Goal: Information Seeking & Learning: Learn about a topic

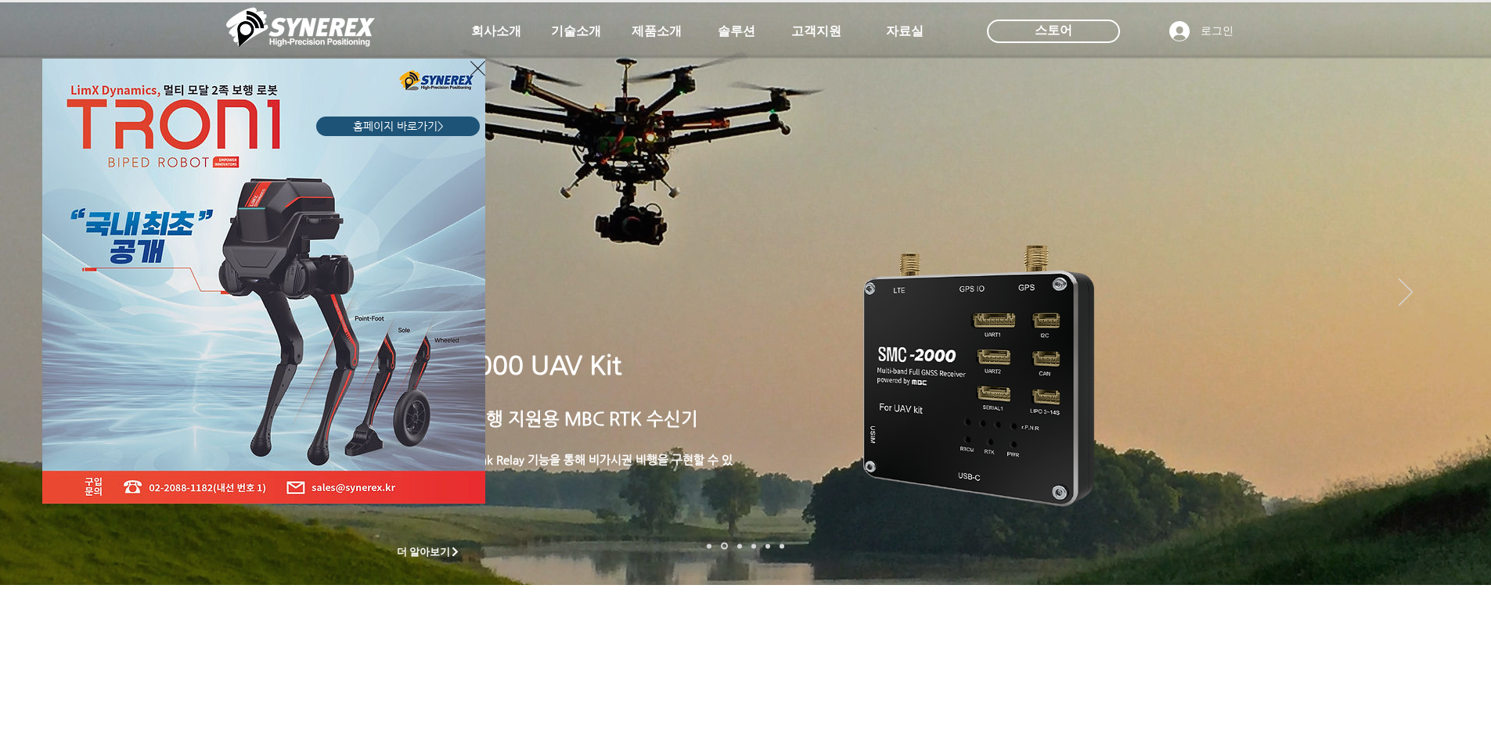
click at [475, 67] on icon "사이트로 돌아가기" at bounding box center [477, 69] width 15 height 20
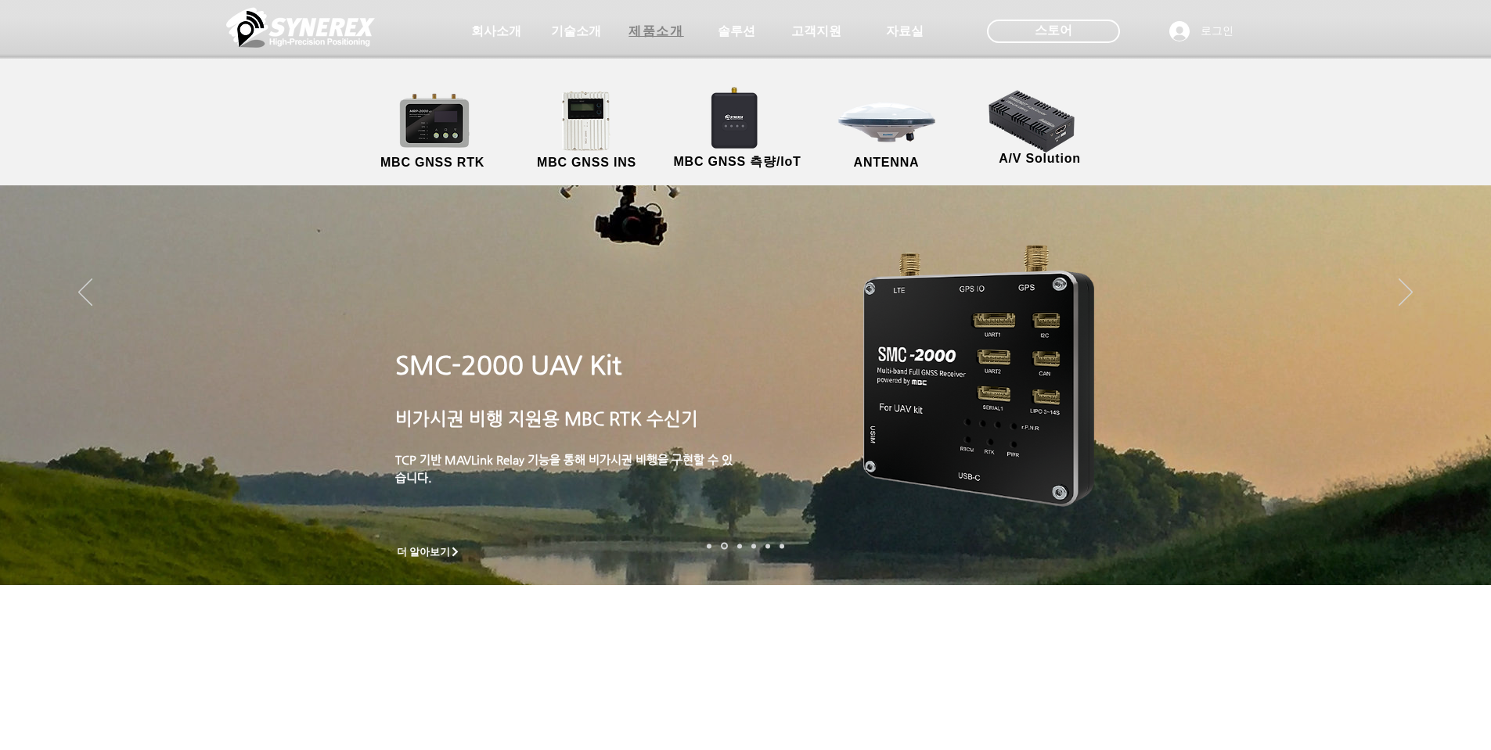
click at [646, 42] on span "제품소개" at bounding box center [656, 31] width 78 height 31
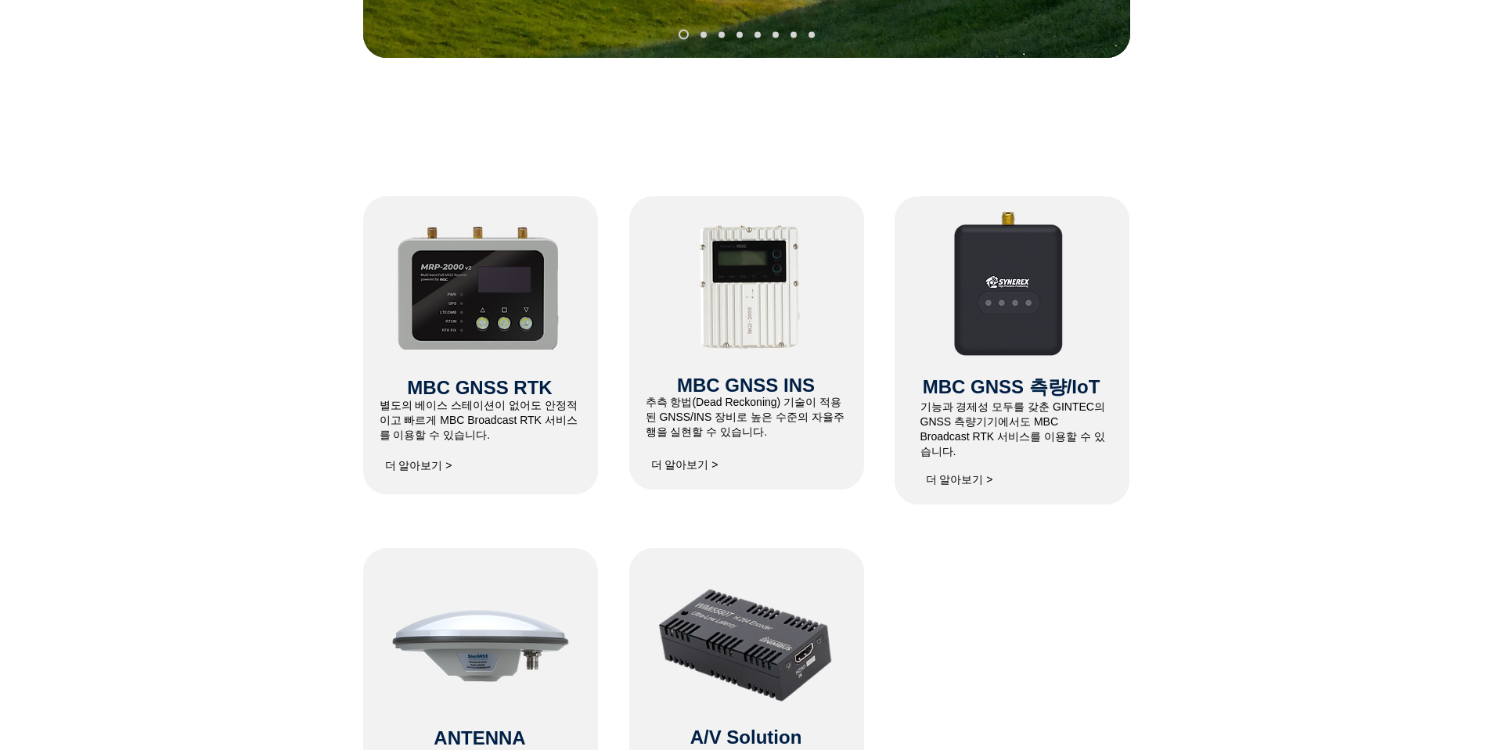
scroll to position [657, 0]
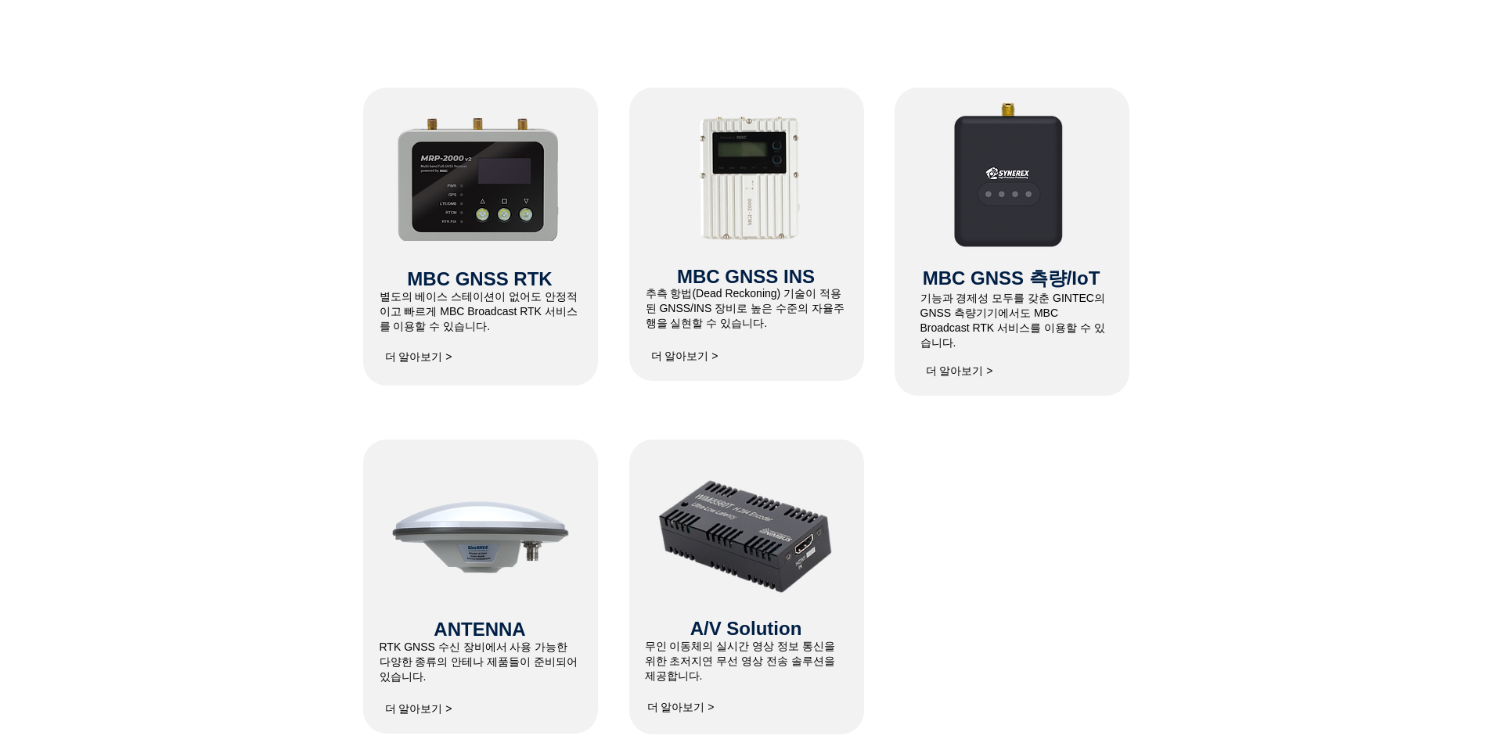
drag, startPoint x: 681, startPoint y: 298, endPoint x: 857, endPoint y: 327, distance: 178.4
click at [857, 327] on div at bounding box center [746, 234] width 235 height 293
click at [811, 327] on p "추측 항법(Dead Reckoning) 기술이 적용된 GNSS/INS 장비로 높은 수준의 자율주행을 실현할 수 있습니다." at bounding box center [746, 308] width 201 height 45
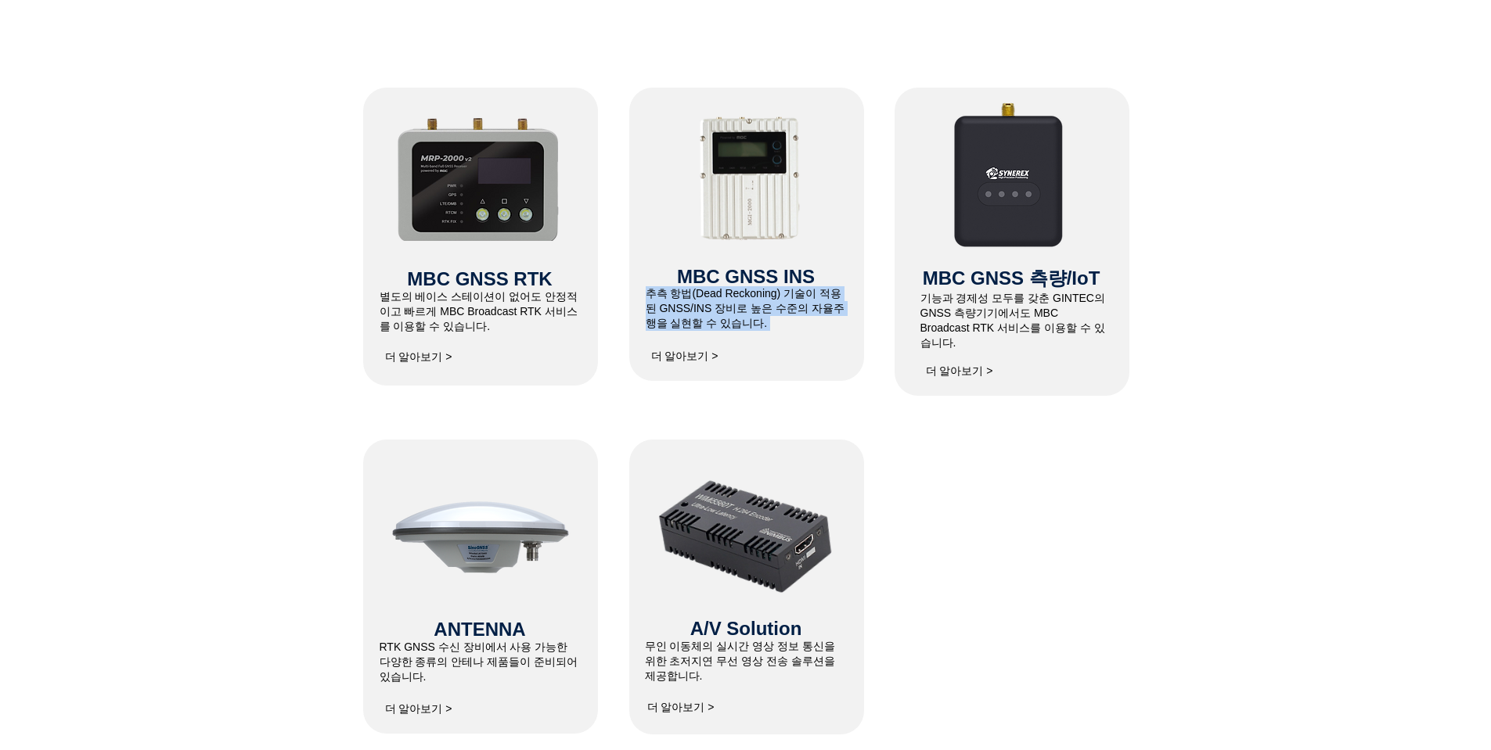
click at [799, 305] on span "추측 항법(Dead Reckoning) 기술이 적용된 GNSS/INS 장비로 높은 수준의 자율주행을 실현할 수 있습니다." at bounding box center [745, 308] width 199 height 42
click at [766, 321] on p "추측 항법(Dead Reckoning) 기술이 적용된 GNSS/INS 장비로 높은 수준의 자율주행을 실현할 수 있습니다." at bounding box center [746, 308] width 201 height 45
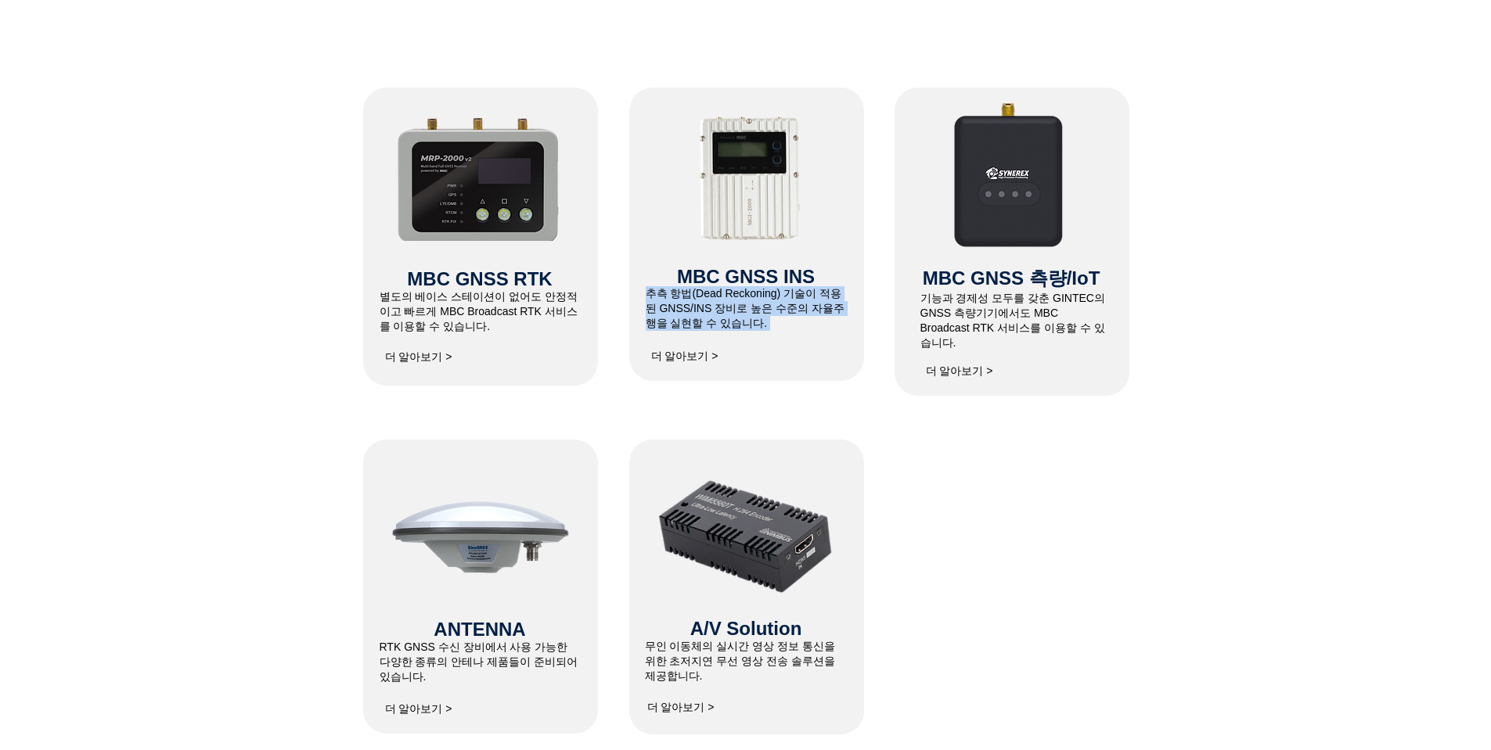
click at [766, 321] on p "추측 항법(Dead Reckoning) 기술이 적용된 GNSS/INS 장비로 높은 수준의 자율주행을 실현할 수 있습니다." at bounding box center [746, 308] width 201 height 45
click at [797, 324] on p "추측 항법(Dead Reckoning) 기술이 적용된 GNSS/INS 장비로 높은 수준의 자율주행을 실현할 수 있습니다." at bounding box center [746, 308] width 201 height 45
click at [773, 322] on p "추측 항법(Dead Reckoning) 기술이 적용된 GNSS/INS 장비로 높은 수준의 자율주행을 실현할 수 있습니다." at bounding box center [746, 308] width 201 height 45
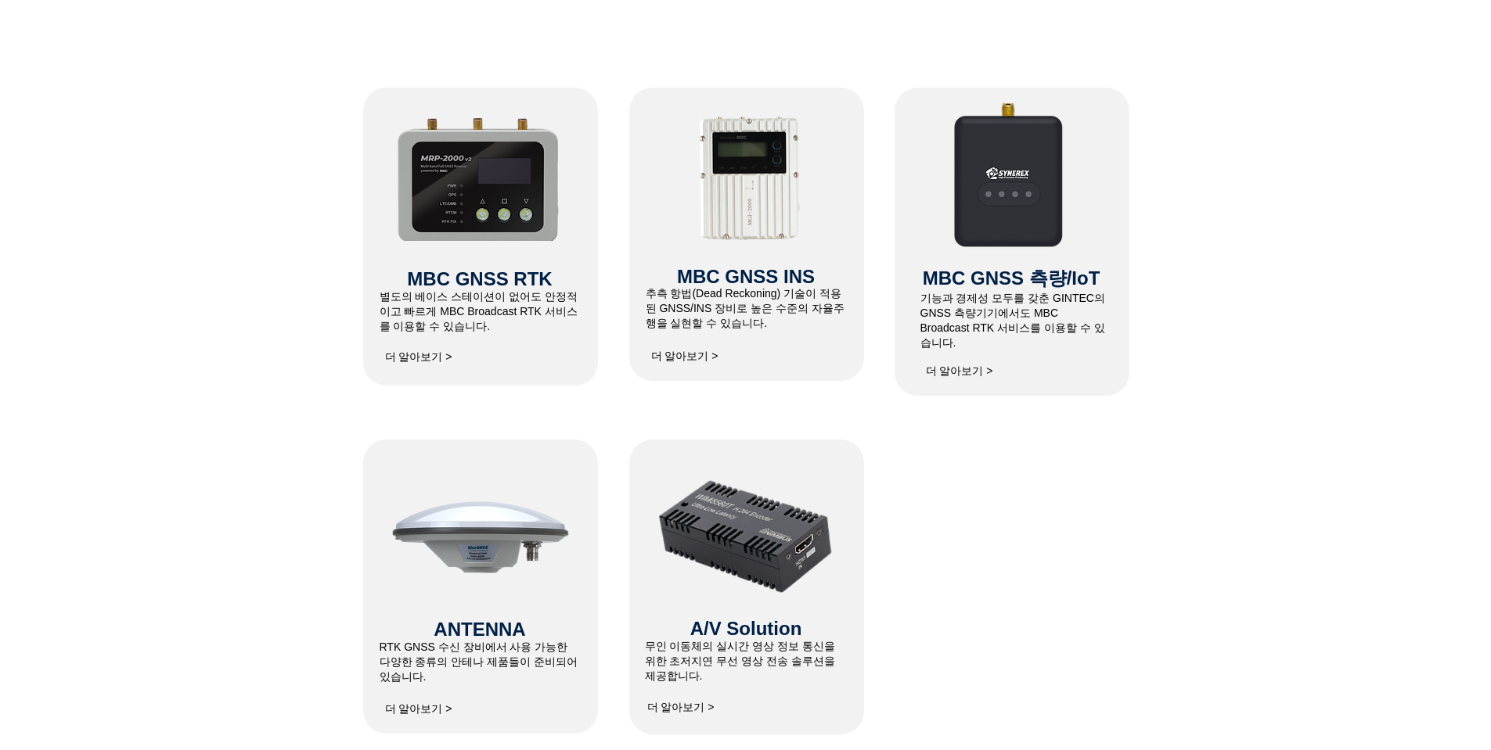
click at [773, 322] on p "추측 항법(Dead Reckoning) 기술이 적용된 GNSS/INS 장비로 높은 수준의 자율주행을 실현할 수 있습니다." at bounding box center [746, 308] width 201 height 45
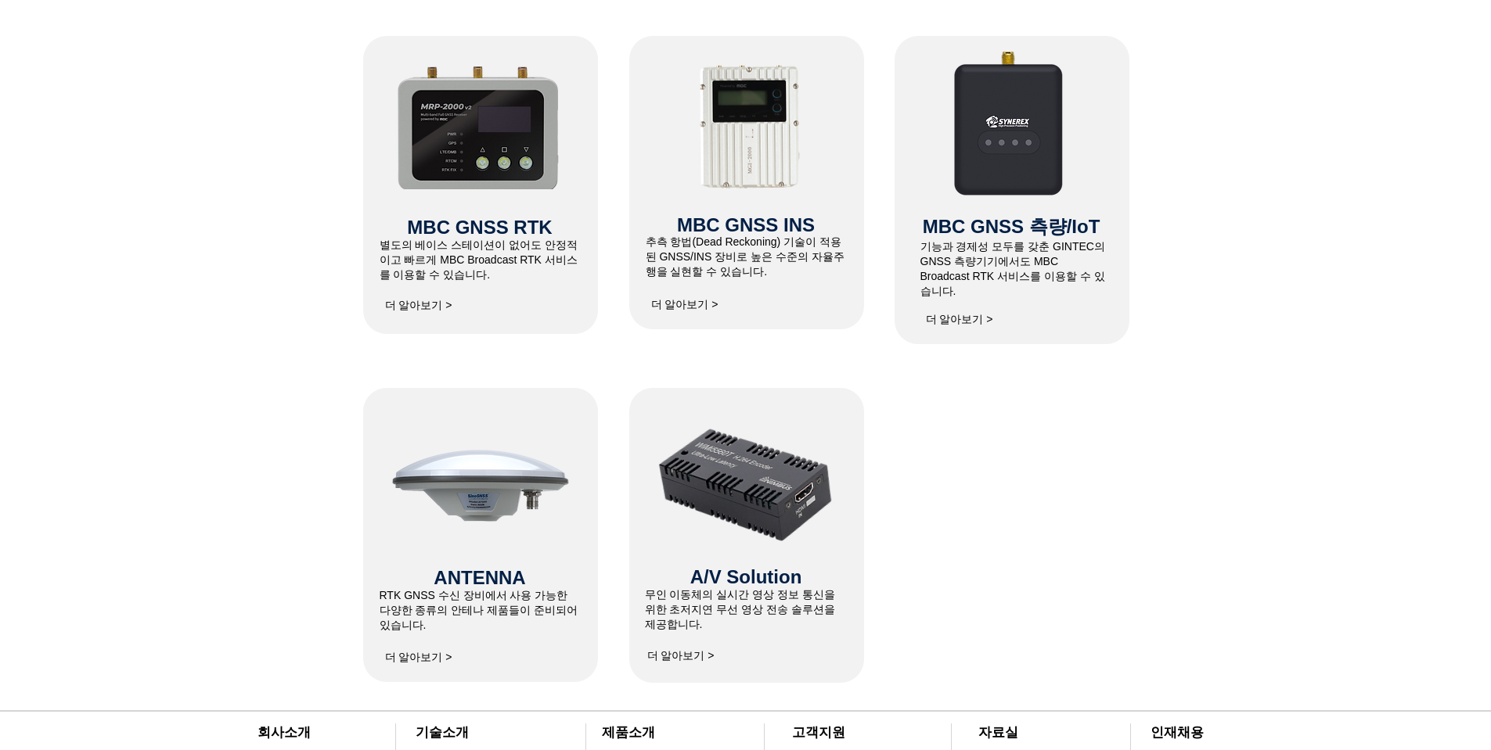
scroll to position [751, 0]
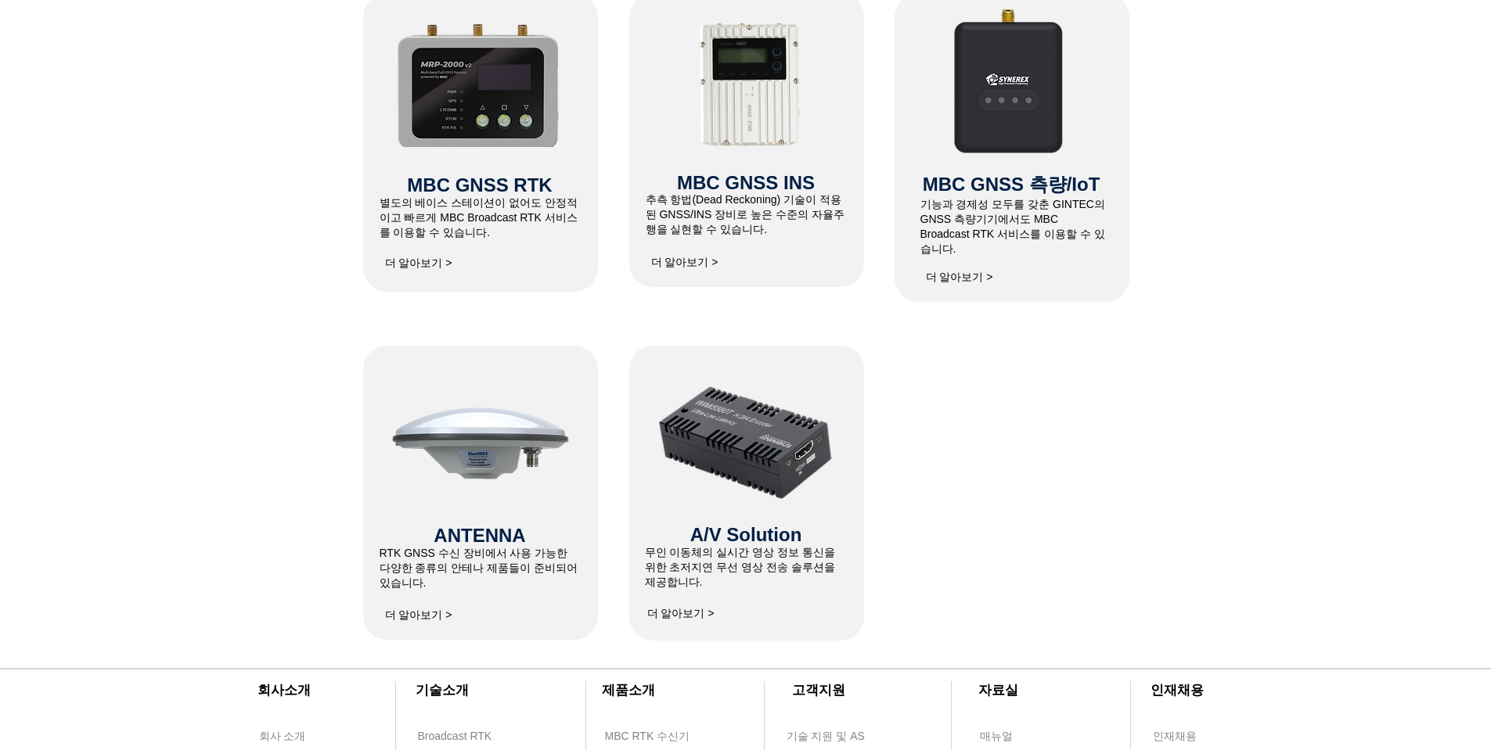
click at [407, 260] on span "더 알아보기 >" at bounding box center [418, 264] width 67 height 14
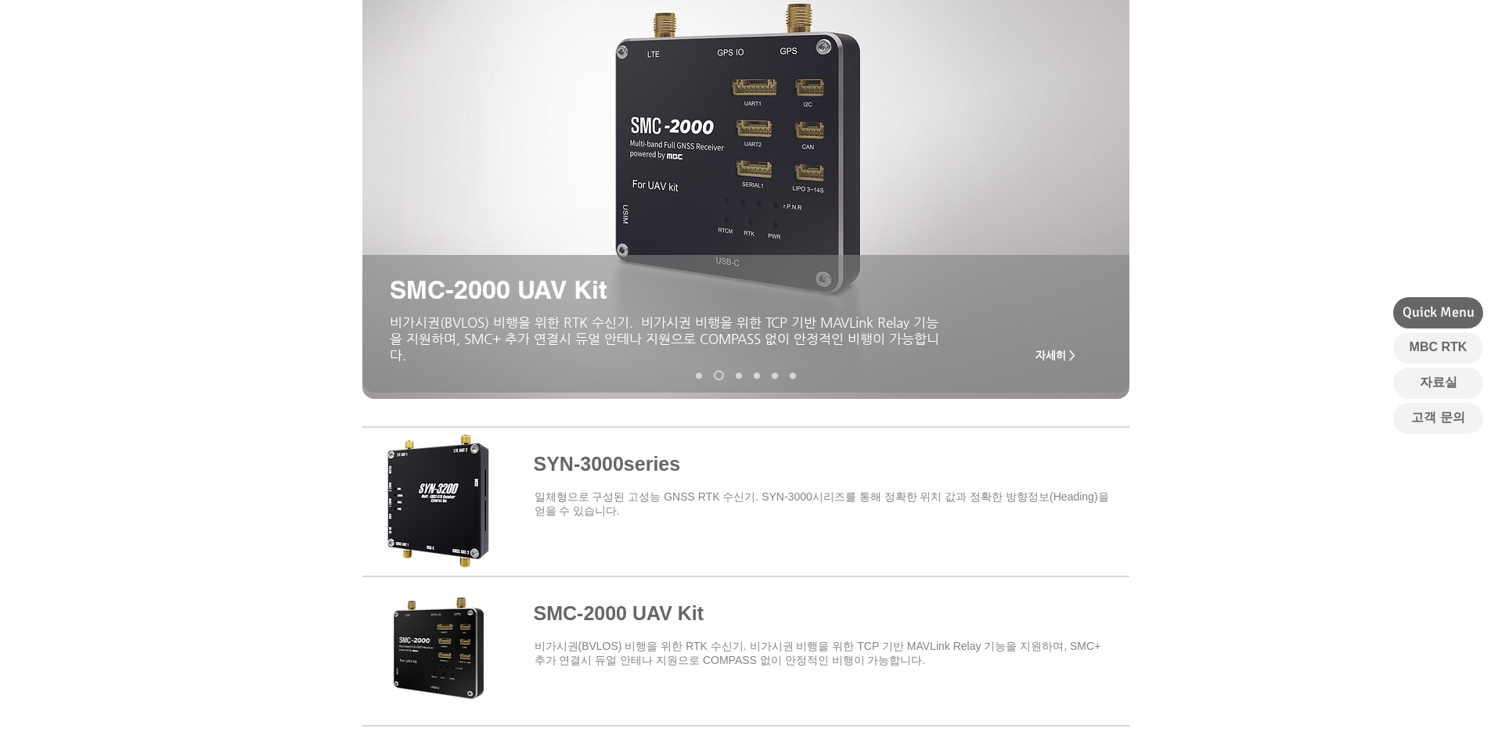
scroll to position [136, 0]
